Goal: Find specific page/section: Find specific page/section

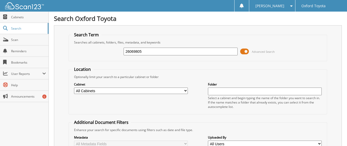
type input "26069805"
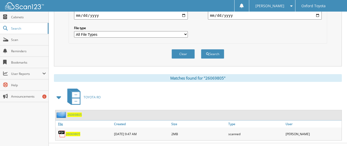
scroll to position [171, 0]
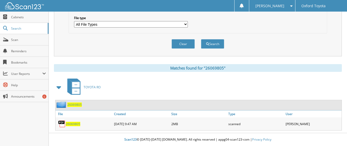
click at [72, 124] on span "26069805" at bounding box center [73, 124] width 14 height 4
